Goal: Information Seeking & Learning: Learn about a topic

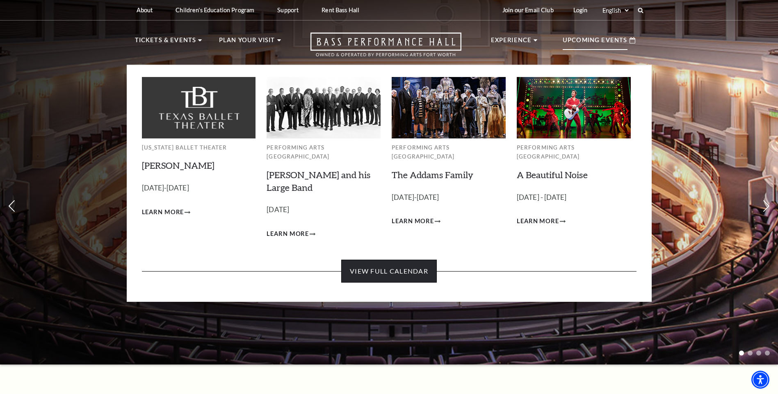
click at [417, 268] on link "View Full Calendar" at bounding box center [389, 271] width 96 height 23
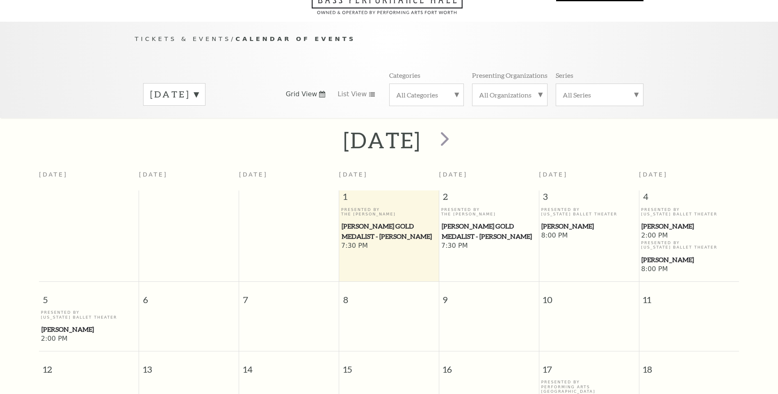
scroll to position [73, 0]
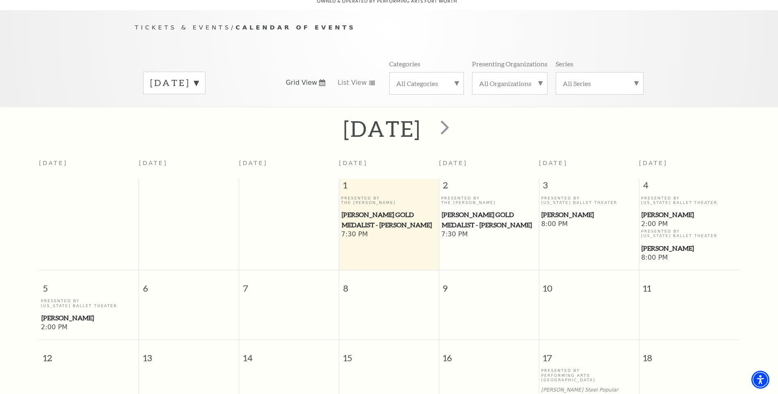
click at [381, 210] on span "[PERSON_NAME] Gold Medalist - [PERSON_NAME]" at bounding box center [389, 220] width 95 height 20
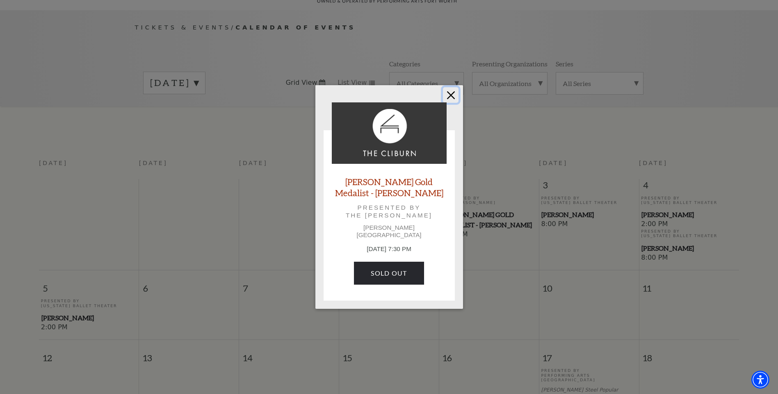
click at [447, 103] on button "Close" at bounding box center [451, 95] width 16 height 16
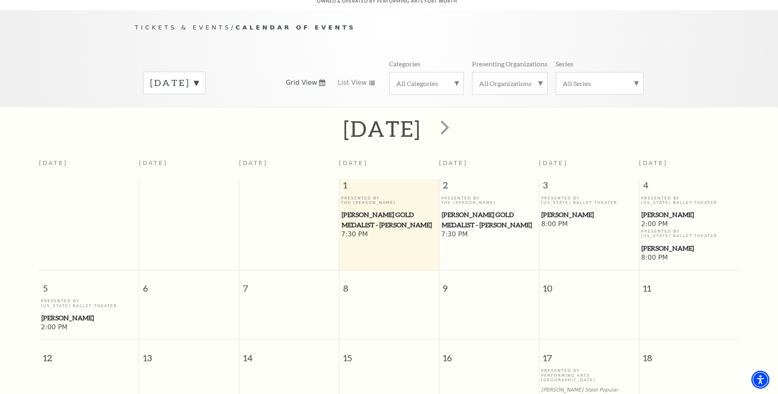
click at [467, 217] on span "[PERSON_NAME] Gold Medalist - [PERSON_NAME]" at bounding box center [489, 220] width 95 height 20
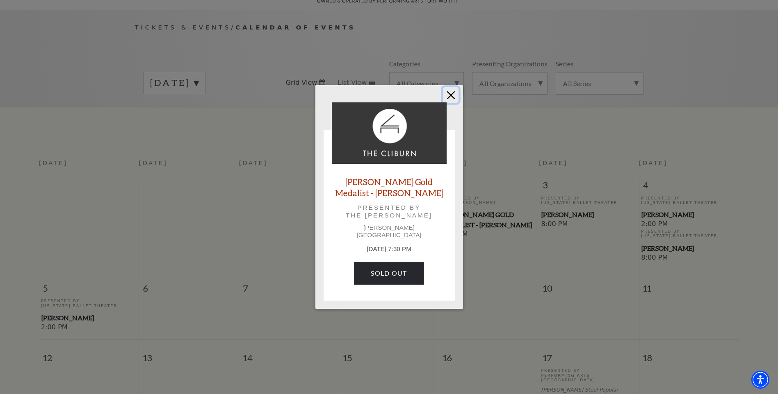
click at [451, 103] on button "Close" at bounding box center [451, 95] width 16 height 16
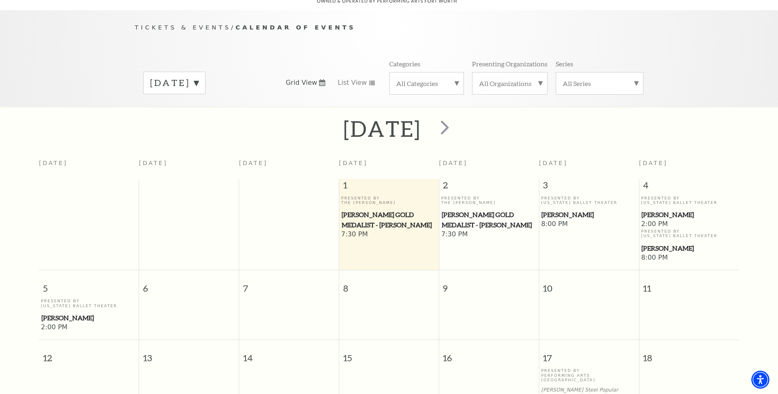
click at [483, 210] on span "[PERSON_NAME] Gold Medalist - [PERSON_NAME]" at bounding box center [489, 220] width 95 height 20
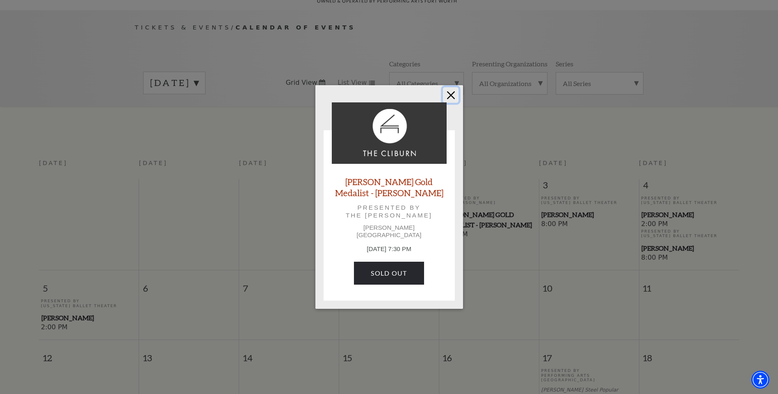
click at [447, 92] on button "Close" at bounding box center [451, 95] width 16 height 16
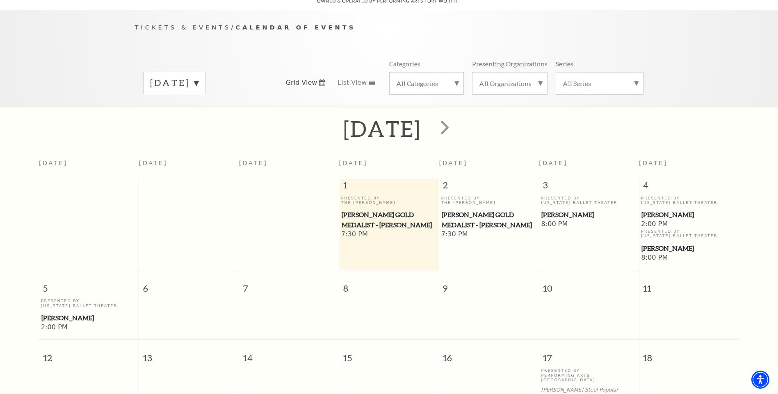
click at [365, 196] on p "Presented By The Cliburn" at bounding box center [389, 200] width 96 height 9
click at [370, 212] on span "[PERSON_NAME] Gold Medalist - [PERSON_NAME]" at bounding box center [389, 220] width 95 height 20
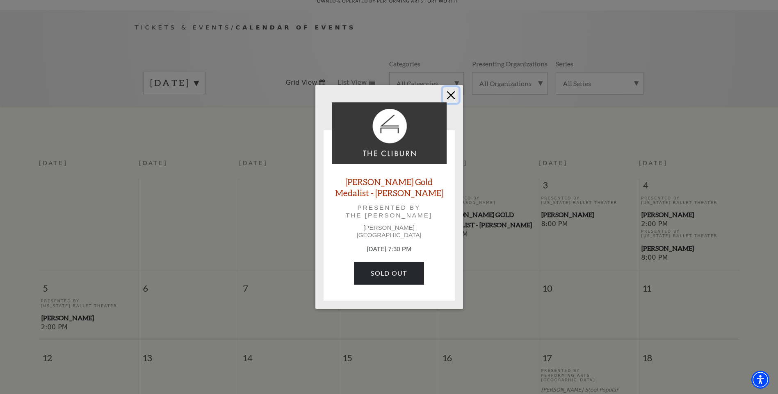
click at [454, 93] on button "Close" at bounding box center [451, 95] width 16 height 16
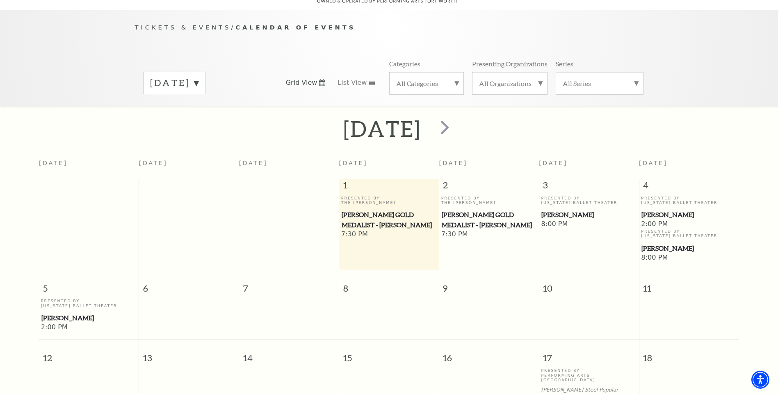
click at [460, 212] on span "[PERSON_NAME] Gold Medalist - [PERSON_NAME]" at bounding box center [489, 220] width 95 height 20
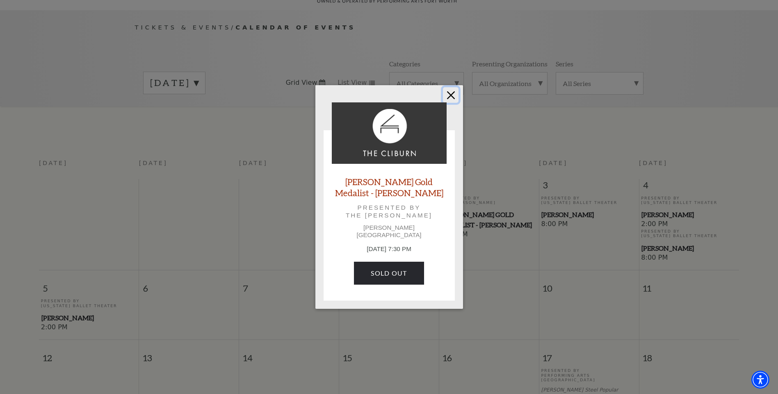
click at [455, 99] on button "Close" at bounding box center [451, 95] width 16 height 16
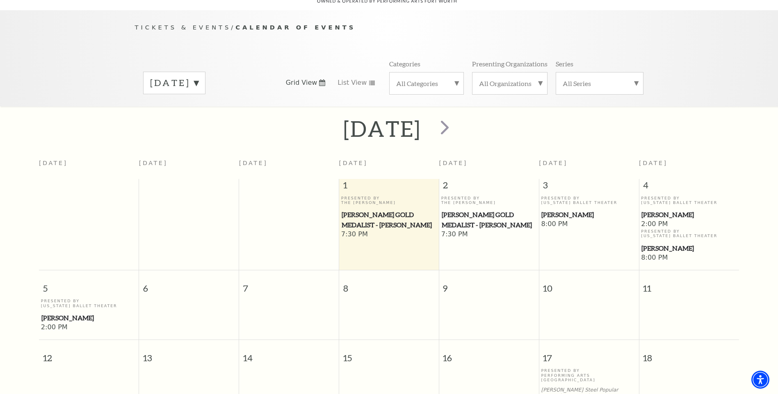
click at [509, 114] on div "[DATE]" at bounding box center [389, 128] width 778 height 29
click at [466, 125] on div at bounding box center [444, 128] width 46 height 29
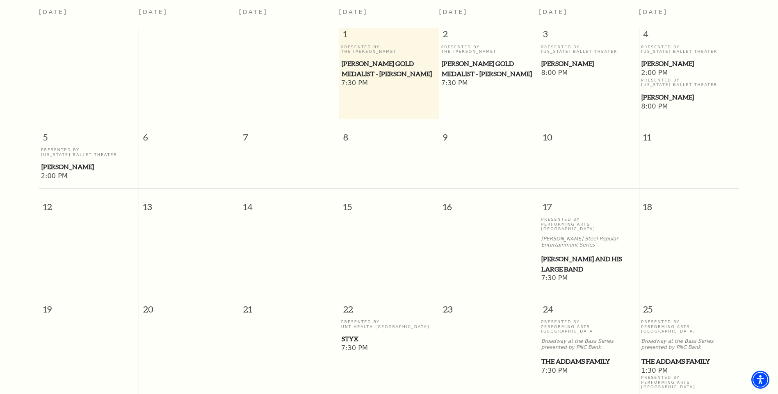
scroll to position [237, 0]
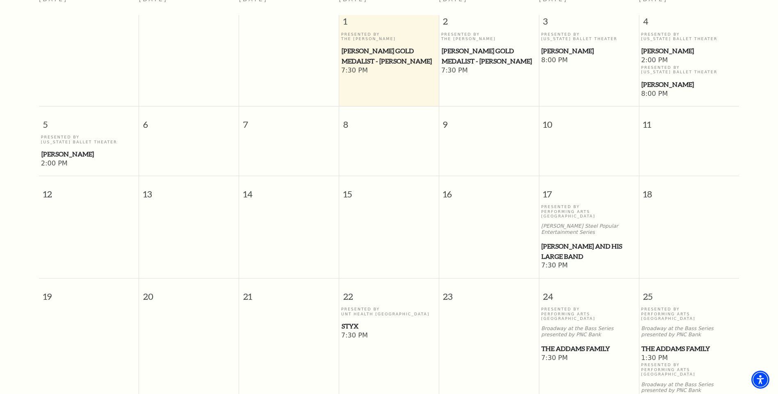
click at [559, 241] on span "[PERSON_NAME] and his Large Band" at bounding box center [588, 251] width 95 height 20
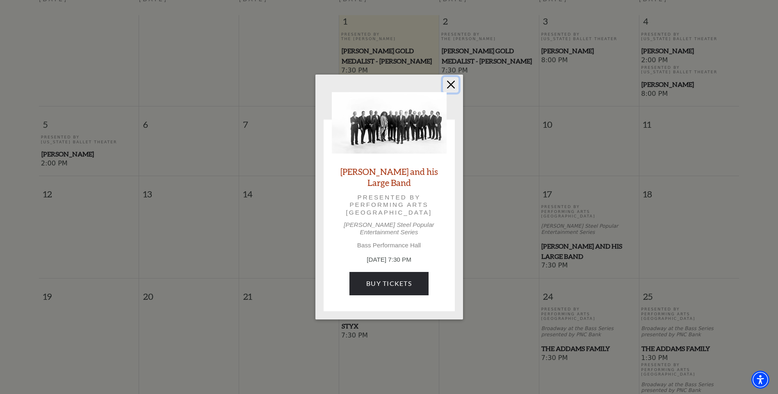
click at [452, 88] on button "Close" at bounding box center [451, 85] width 16 height 16
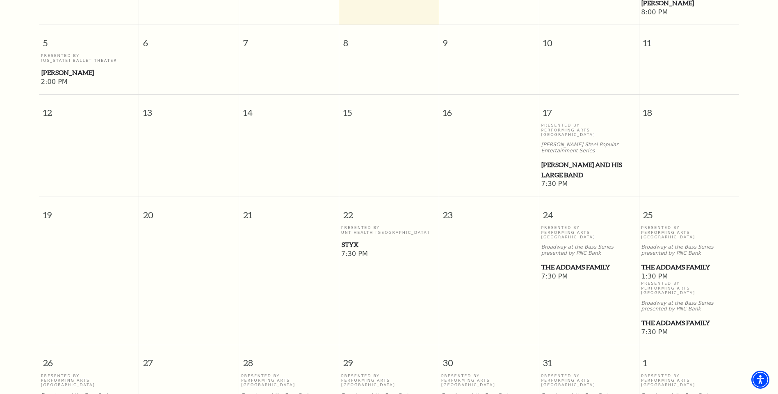
scroll to position [319, 0]
click at [354, 239] on span "Styx" at bounding box center [389, 244] width 95 height 10
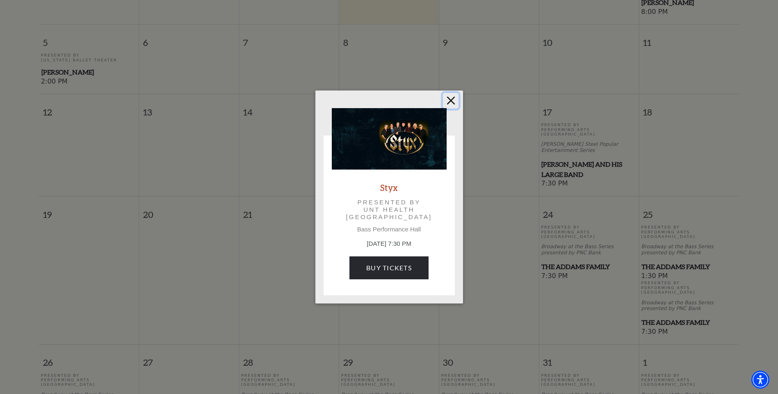
click at [450, 100] on button "Close" at bounding box center [451, 101] width 16 height 16
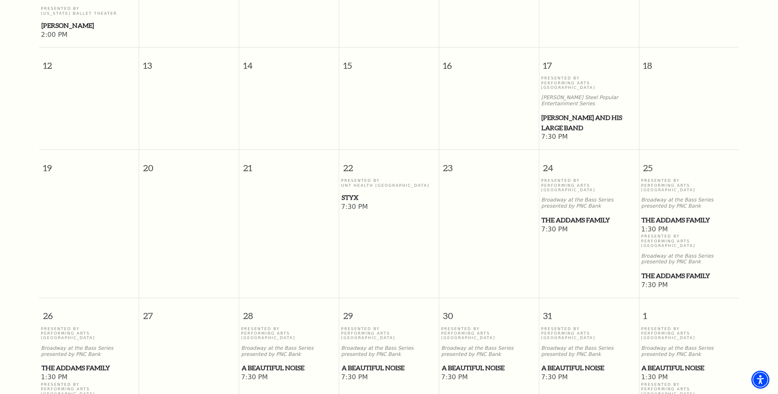
scroll to position [442, 0]
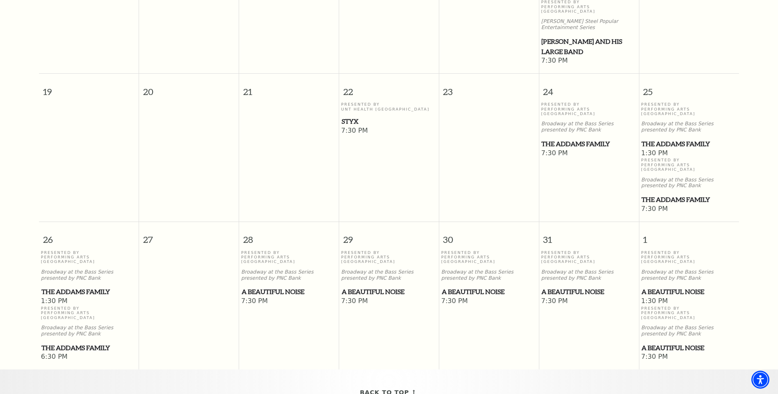
click at [274, 287] on span "A Beautiful Noise" at bounding box center [288, 292] width 95 height 10
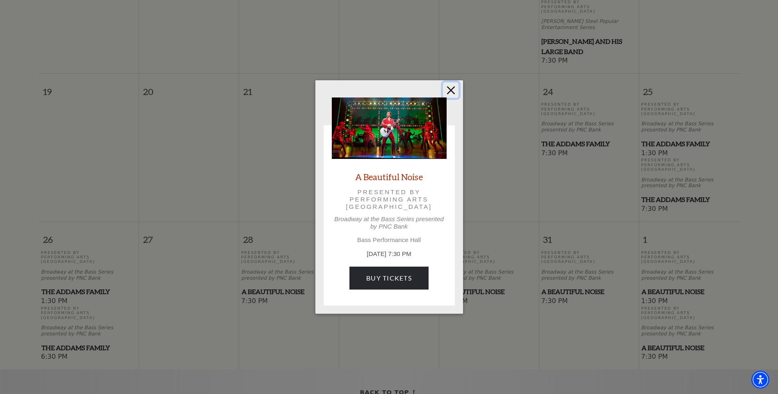
click at [450, 90] on button "Close" at bounding box center [451, 90] width 16 height 16
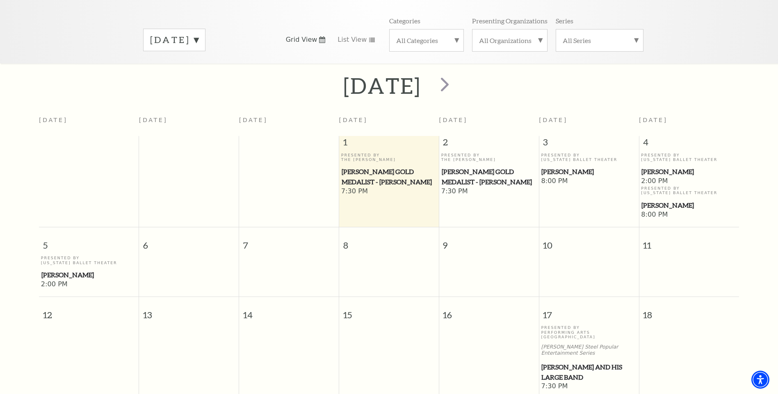
scroll to position [114, 0]
click at [378, 169] on span "[PERSON_NAME] Gold Medalist - [PERSON_NAME]" at bounding box center [389, 179] width 95 height 20
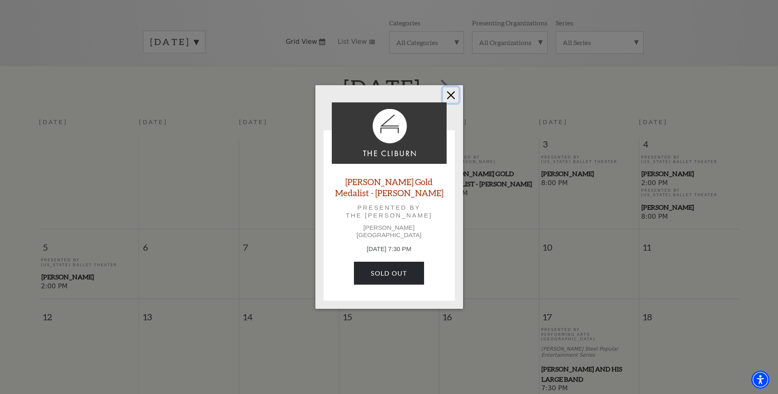
click at [453, 100] on button "Close" at bounding box center [451, 95] width 16 height 16
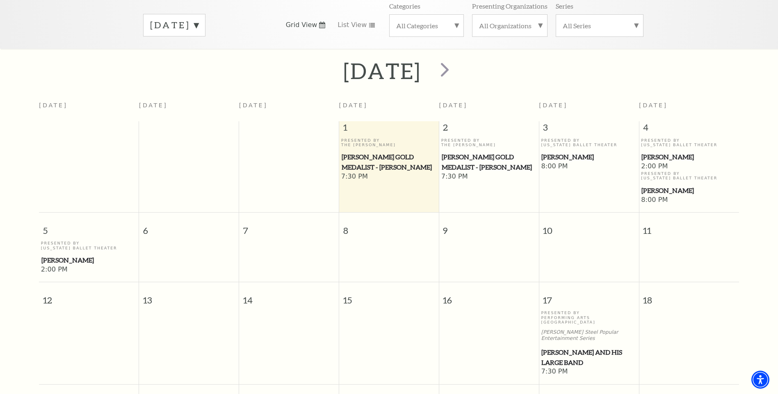
scroll to position [109, 0]
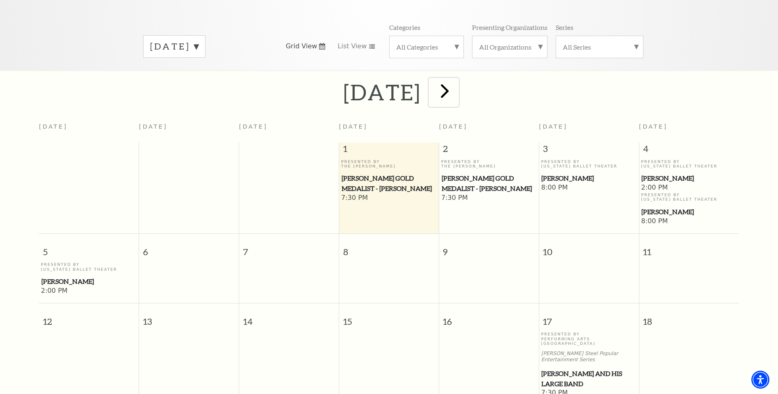
click at [456, 80] on span "next" at bounding box center [444, 90] width 23 height 23
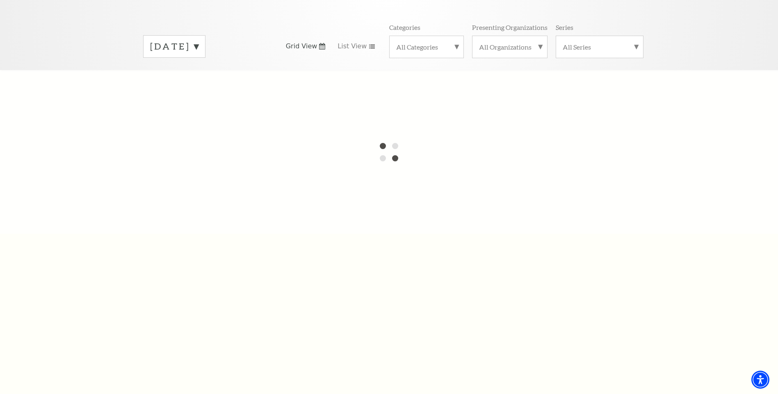
click at [515, 182] on div at bounding box center [389, 152] width 778 height 164
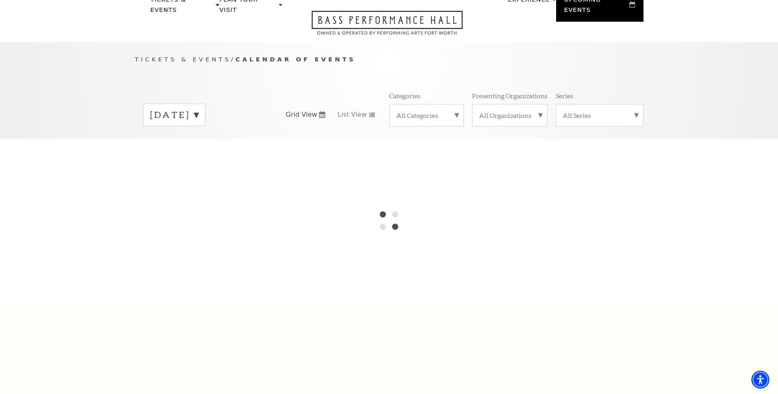
scroll to position [0, 0]
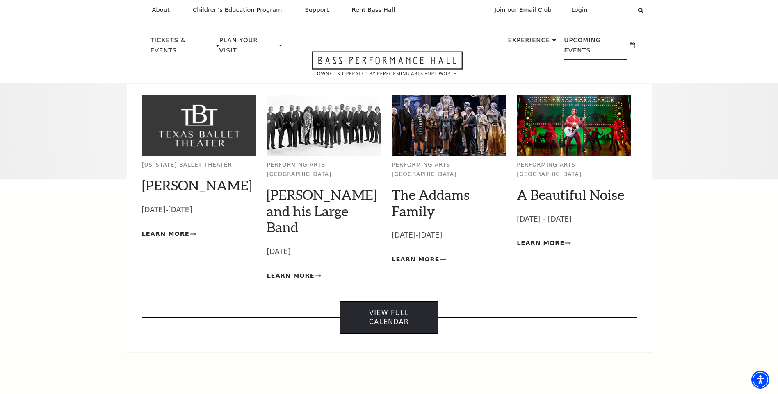
click at [399, 302] on link "View Full Calendar" at bounding box center [388, 318] width 99 height 32
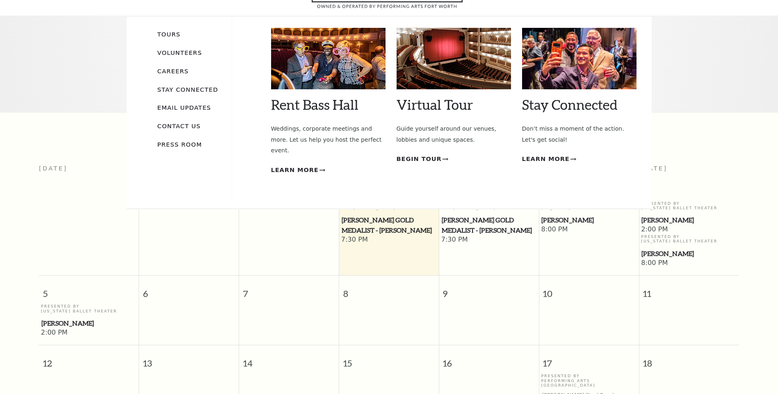
scroll to position [73, 0]
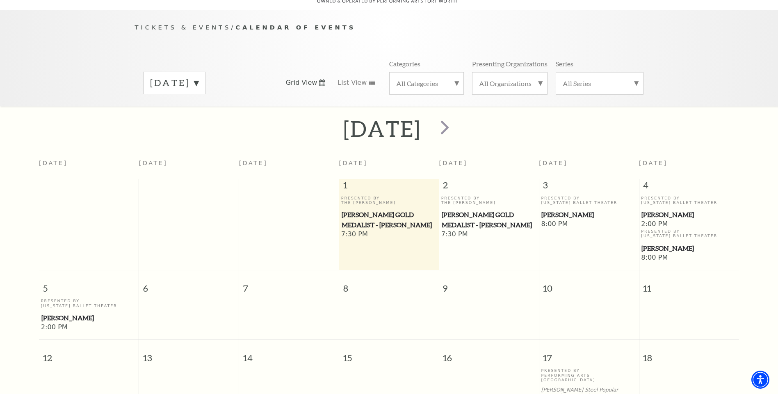
click at [383, 212] on span "[PERSON_NAME] Gold Medalist - [PERSON_NAME]" at bounding box center [389, 220] width 95 height 20
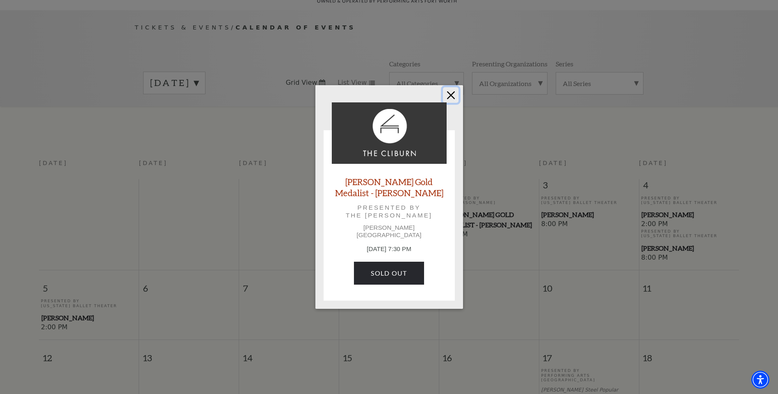
click at [446, 98] on button "Close" at bounding box center [451, 95] width 16 height 16
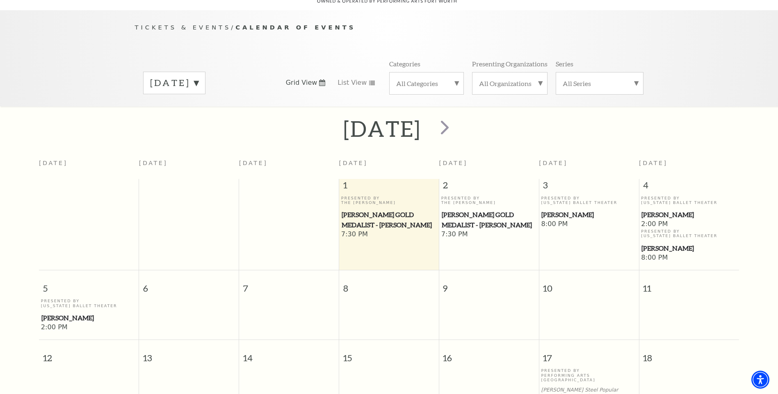
click at [480, 221] on span "[PERSON_NAME] Gold Medalist - [PERSON_NAME]" at bounding box center [489, 220] width 95 height 20
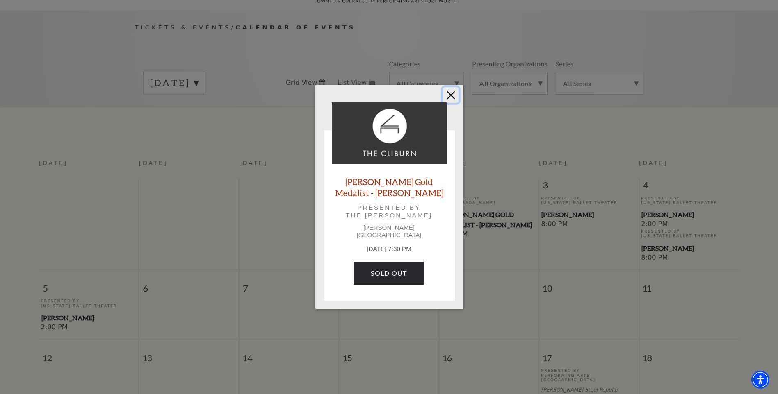
click at [450, 100] on button "Close" at bounding box center [451, 95] width 16 height 16
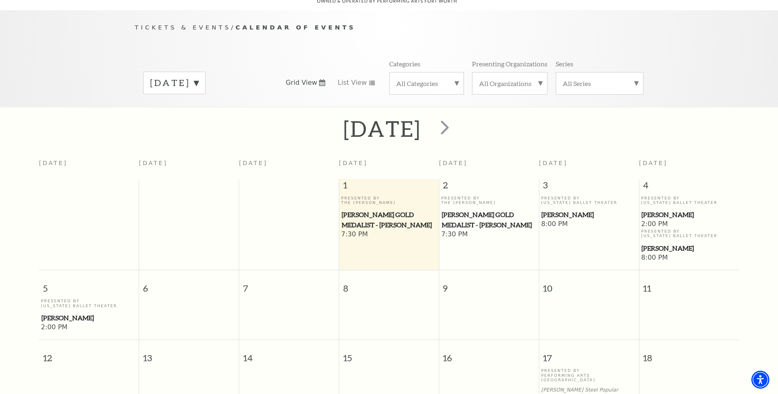
click at [477, 210] on span "[PERSON_NAME] Gold Medalist - [PERSON_NAME]" at bounding box center [489, 220] width 95 height 20
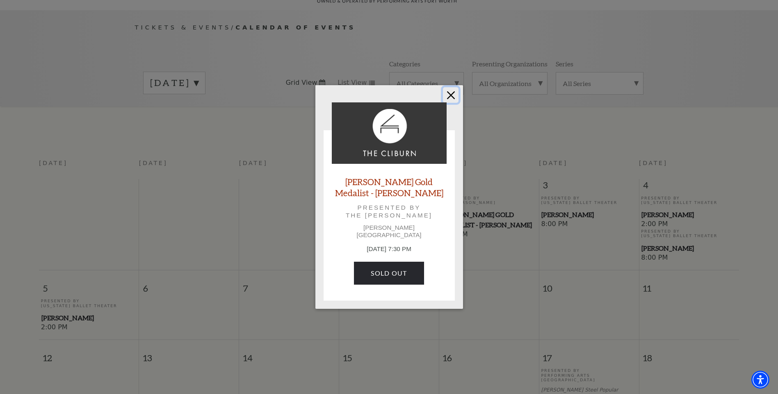
click at [453, 101] on button "Close" at bounding box center [451, 95] width 16 height 16
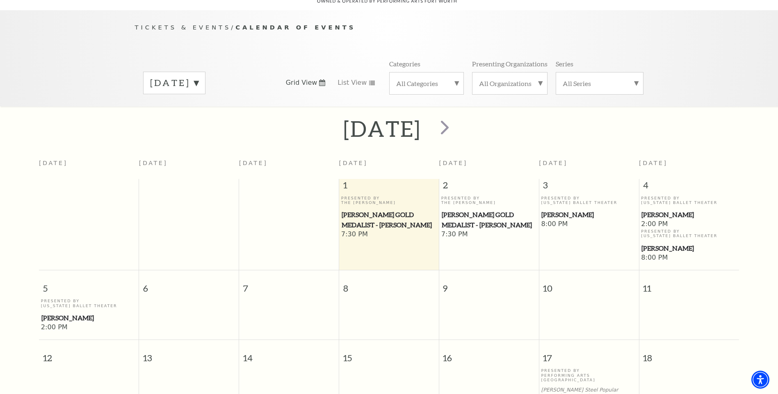
click at [482, 210] on span "[PERSON_NAME] Gold Medalist - [PERSON_NAME]" at bounding box center [489, 220] width 95 height 20
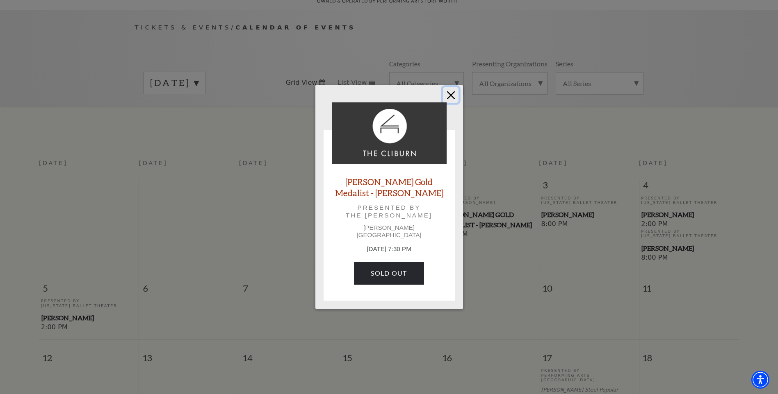
click at [451, 100] on button "Close" at bounding box center [451, 95] width 16 height 16
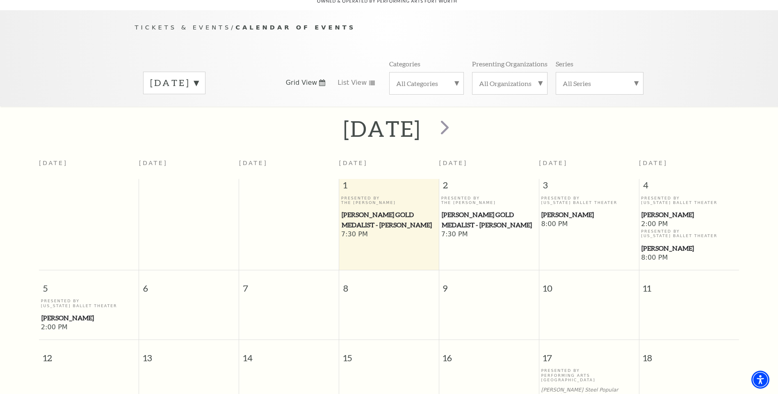
click at [471, 210] on span "[PERSON_NAME] Gold Medalist - [PERSON_NAME]" at bounding box center [489, 220] width 95 height 20
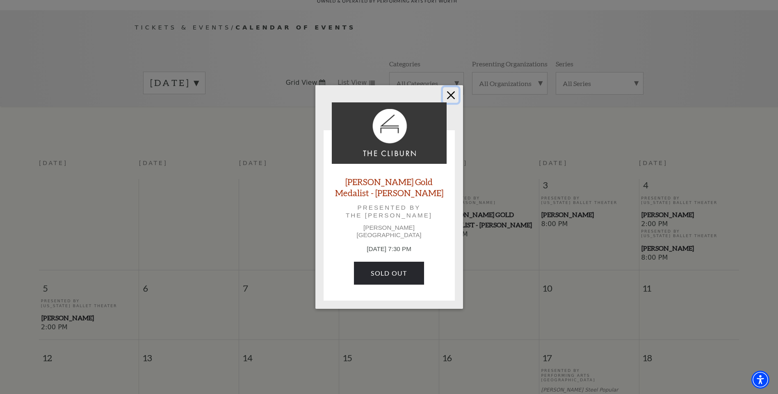
click at [450, 98] on button "Close" at bounding box center [451, 95] width 16 height 16
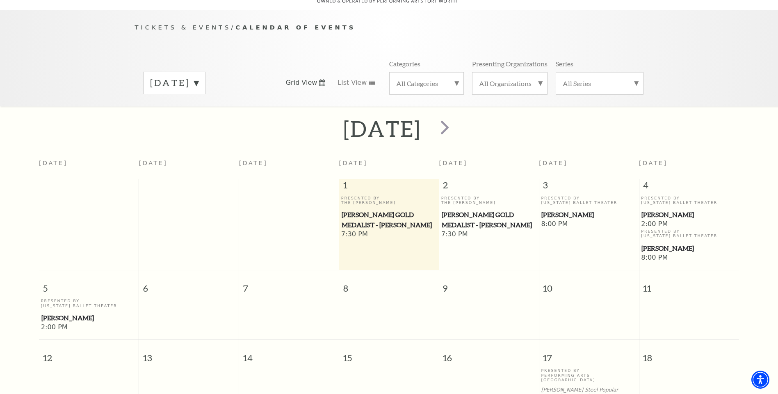
click at [421, 34] on div "Tickets & Events / Calendar of Events [DATE] Grid View List View Categories All…" at bounding box center [389, 65] width 525 height 84
click at [390, 210] on span "[PERSON_NAME] Gold Medalist - [PERSON_NAME]" at bounding box center [389, 220] width 95 height 20
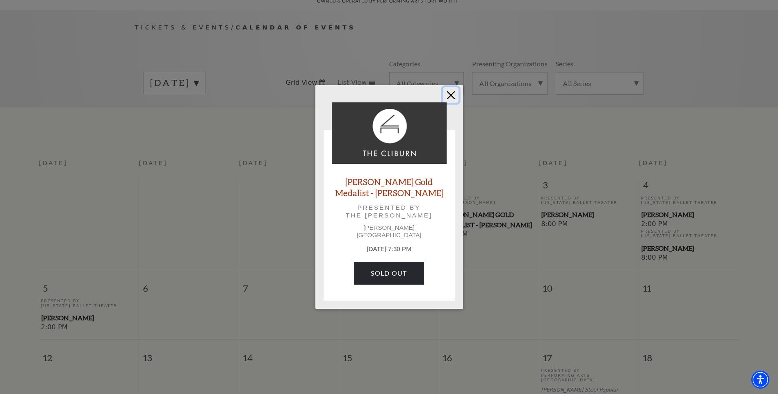
click at [452, 97] on button "Close" at bounding box center [451, 95] width 16 height 16
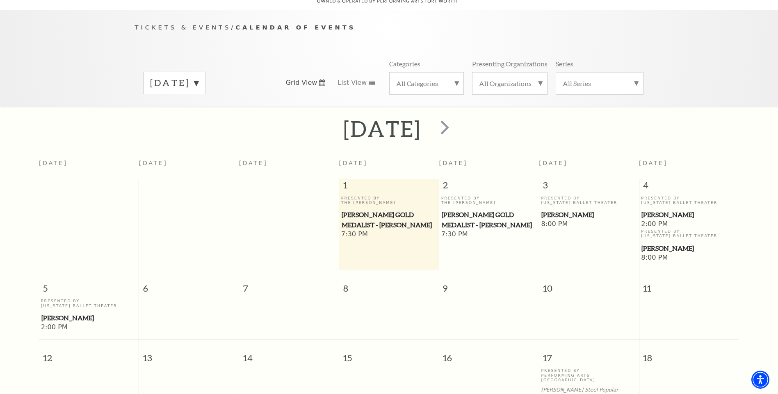
click at [478, 210] on span "[PERSON_NAME] Gold Medalist - [PERSON_NAME]" at bounding box center [489, 220] width 95 height 20
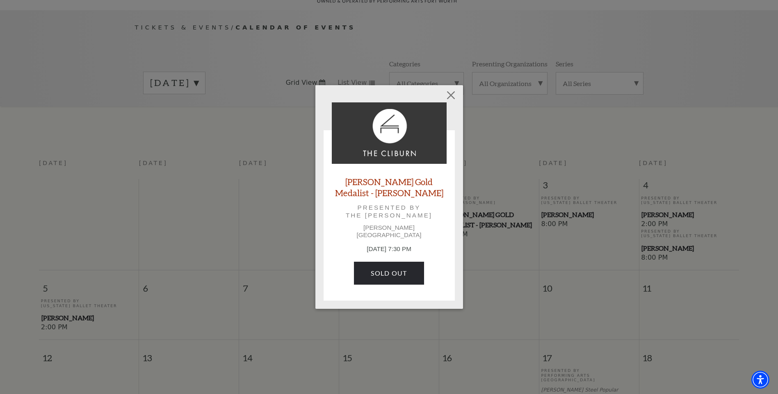
click at [388, 186] on link "[PERSON_NAME] Gold Medalist - [PERSON_NAME]" at bounding box center [389, 187] width 115 height 22
click at [452, 100] on button "Close" at bounding box center [451, 95] width 16 height 16
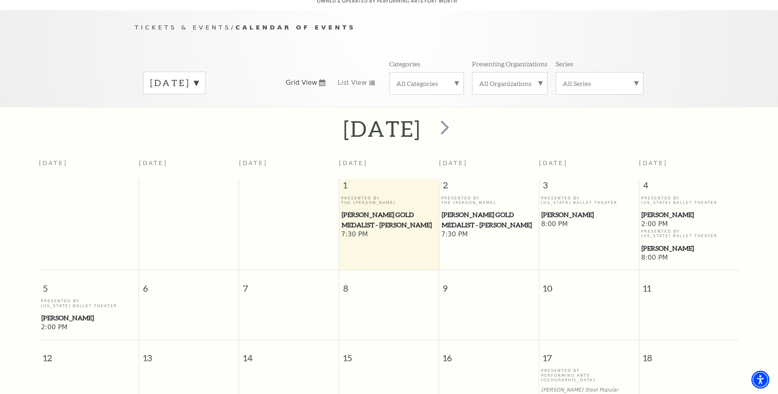
click at [467, 210] on span "[PERSON_NAME] Gold Medalist - [PERSON_NAME]" at bounding box center [489, 220] width 95 height 20
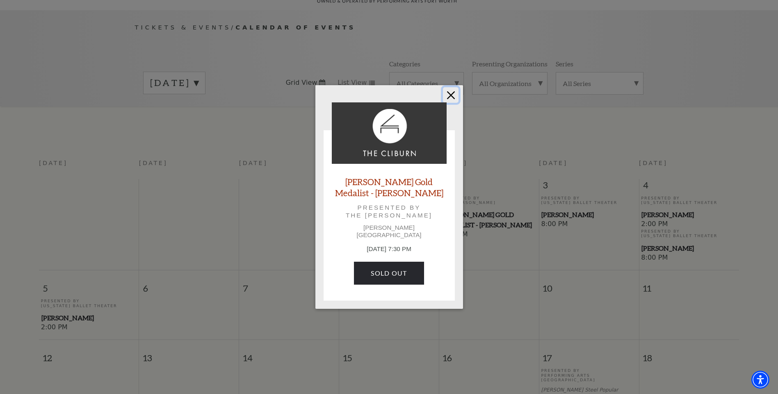
click at [446, 99] on button "Close" at bounding box center [451, 95] width 16 height 16
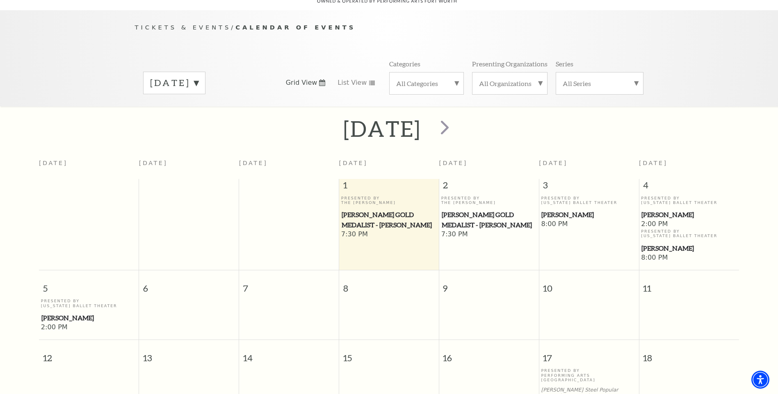
click at [550, 115] on div "[DATE]" at bounding box center [389, 128] width 778 height 29
click at [564, 210] on span "[PERSON_NAME]" at bounding box center [588, 215] width 95 height 10
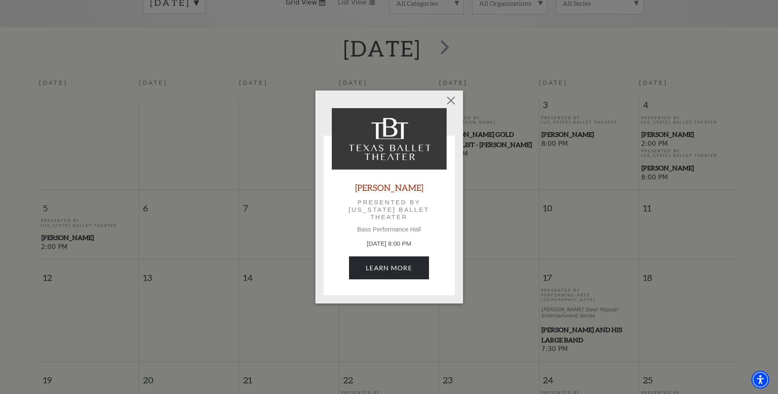
scroll to position [155, 0]
click at [451, 100] on button "Close" at bounding box center [451, 101] width 16 height 16
